Goal: Find specific page/section: Find specific page/section

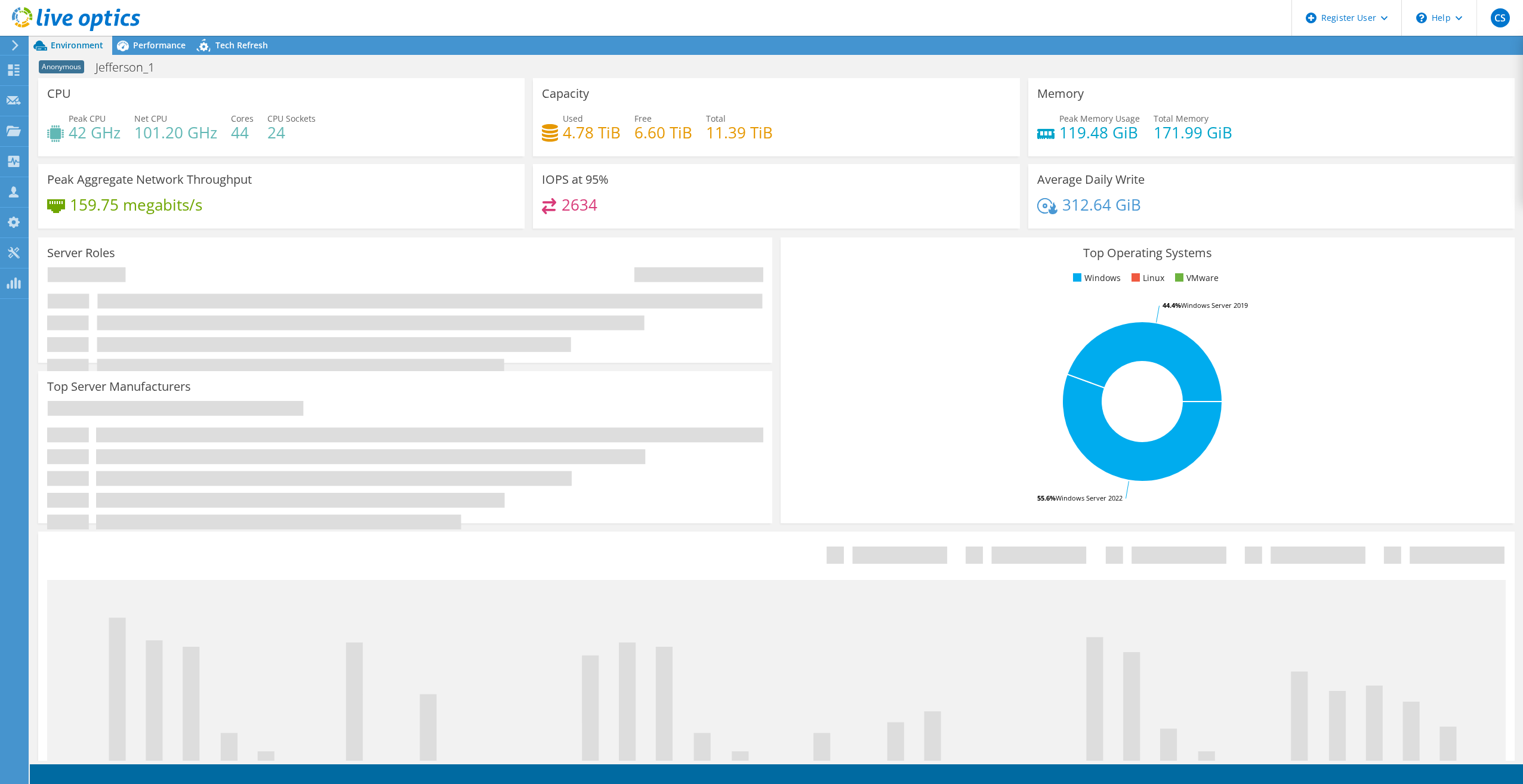
click at [10, 37] on div at bounding box center [70, 20] width 140 height 40
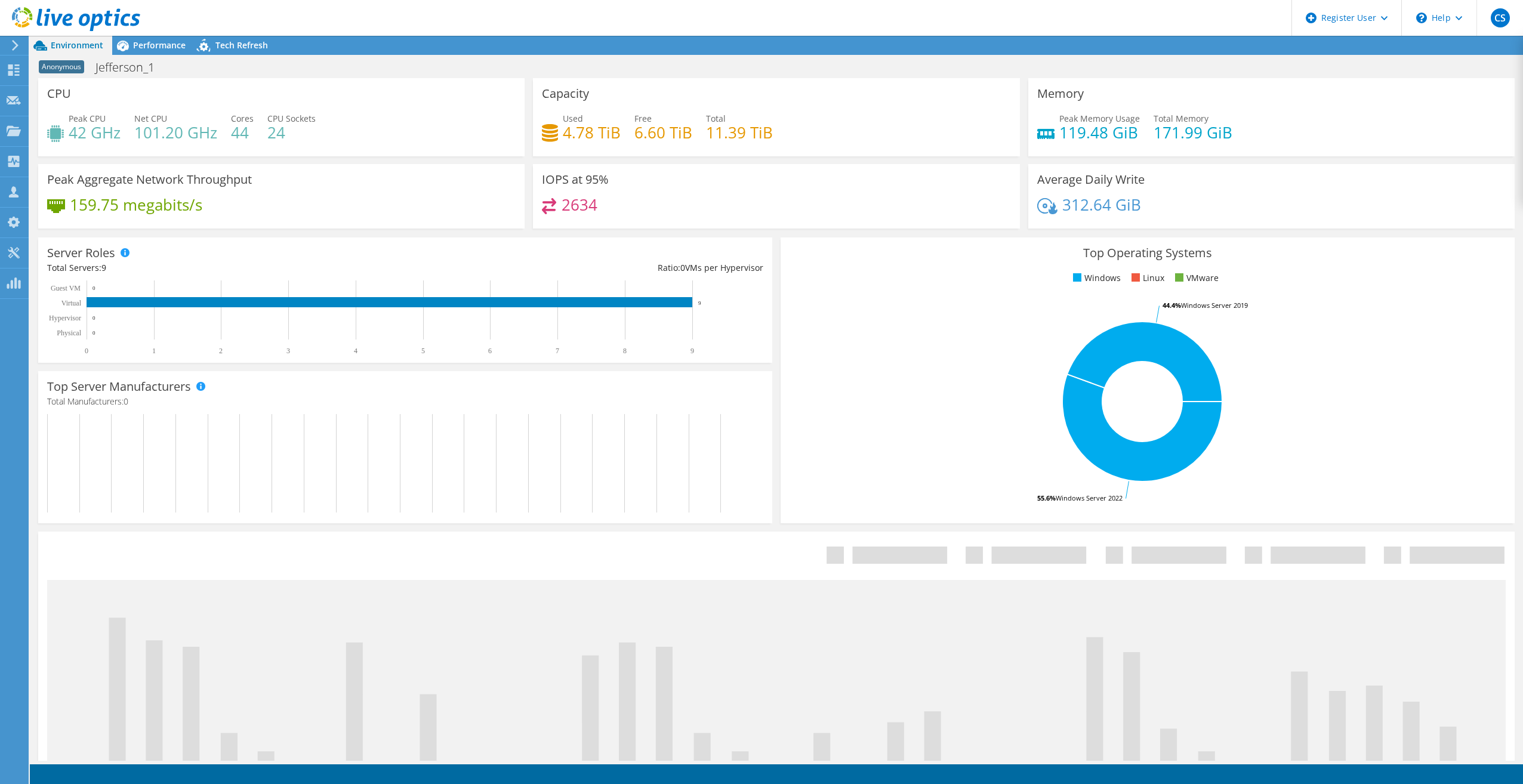
click at [18, 50] on icon at bounding box center [15, 45] width 9 height 11
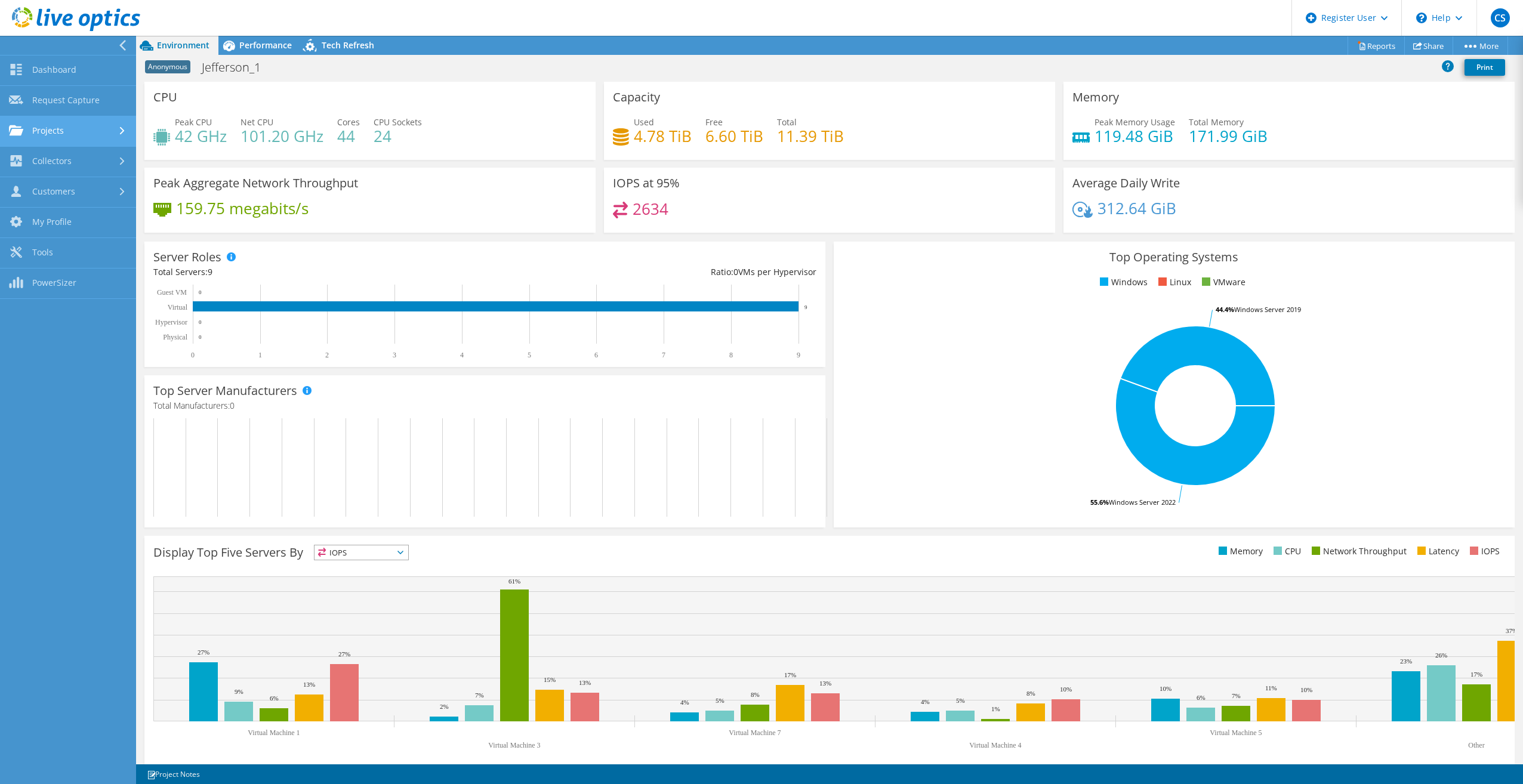
click at [64, 129] on link "Projects" at bounding box center [68, 131] width 136 height 31
click at [71, 158] on link "Search Projects" at bounding box center [68, 162] width 136 height 31
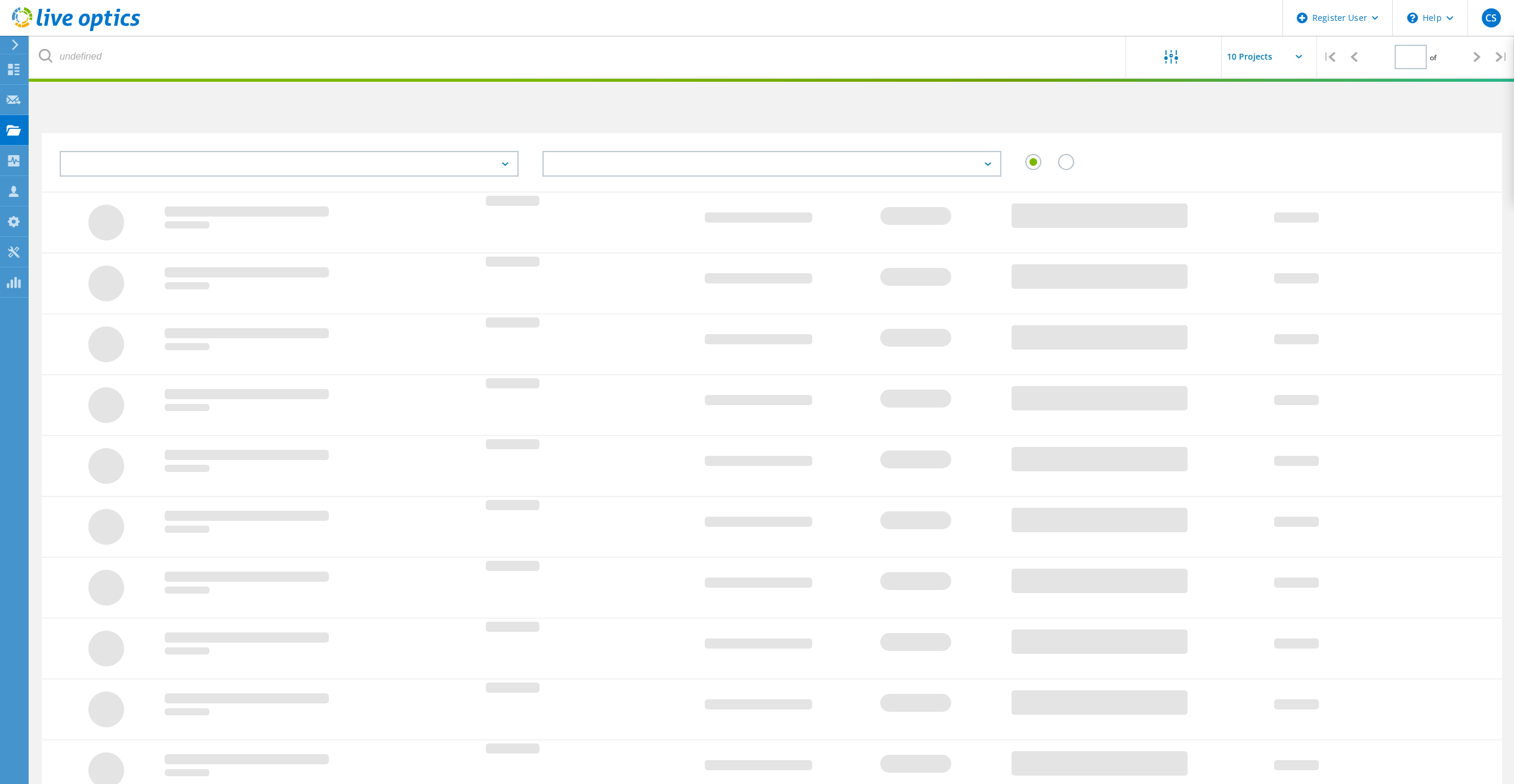
type input "1"
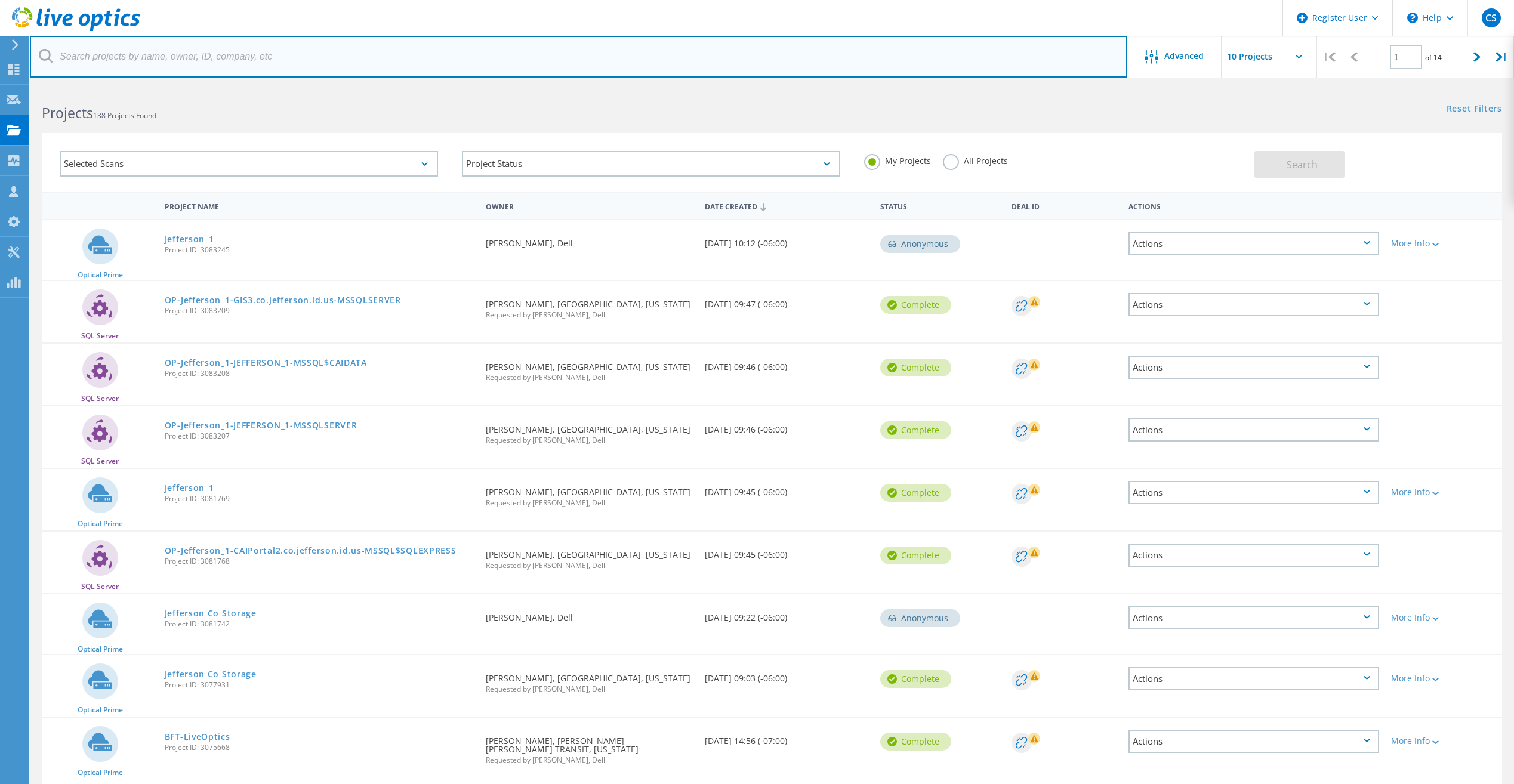
click at [178, 60] on input "text" at bounding box center [578, 56] width 1097 height 42
type input "3082182"
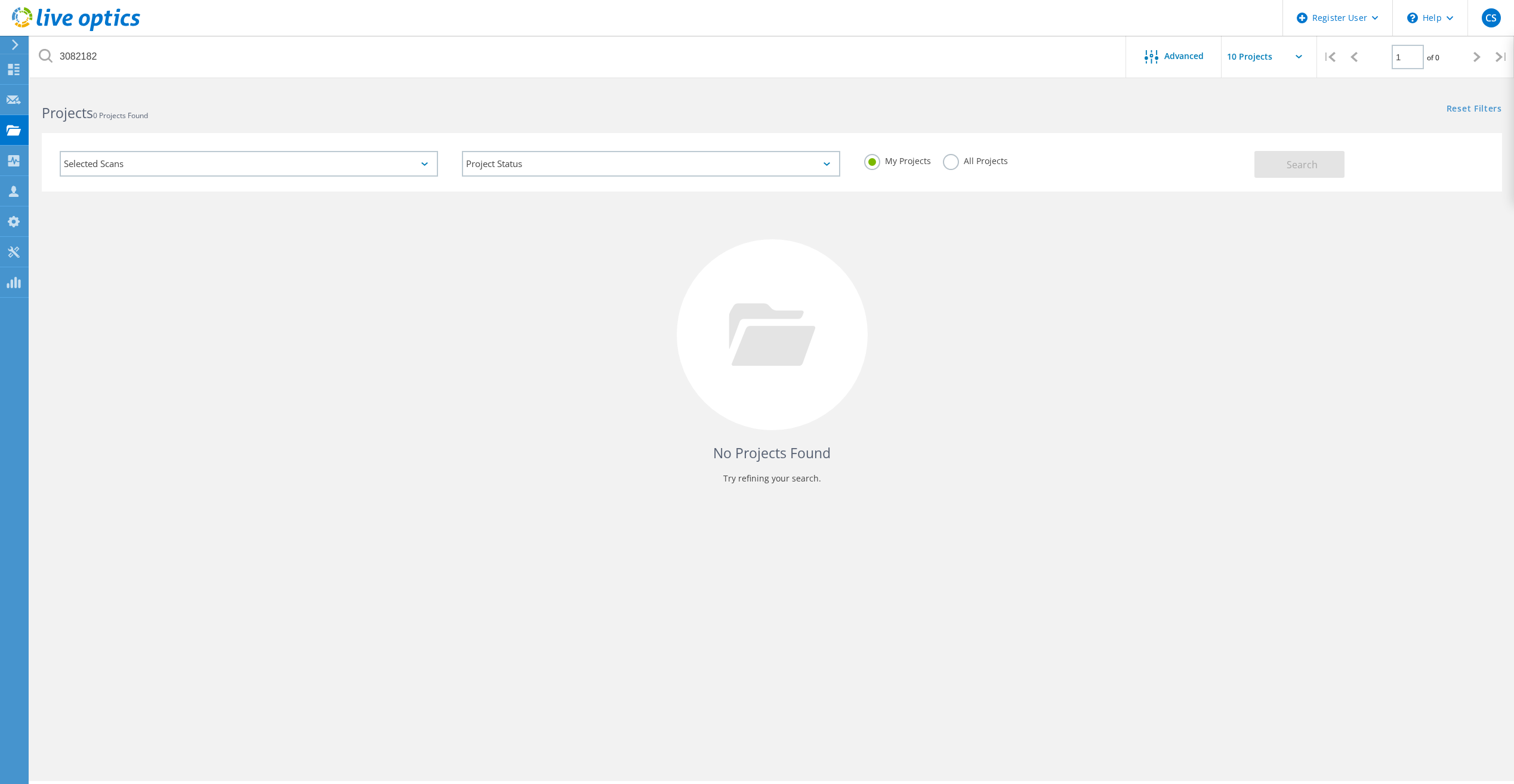
click at [953, 162] on label "All Projects" at bounding box center [976, 159] width 65 height 11
click at [0, 0] on input "All Projects" at bounding box center [0, 0] width 0 height 0
click at [1271, 163] on button "Search" at bounding box center [1300, 164] width 90 height 27
